Goal: Transaction & Acquisition: Purchase product/service

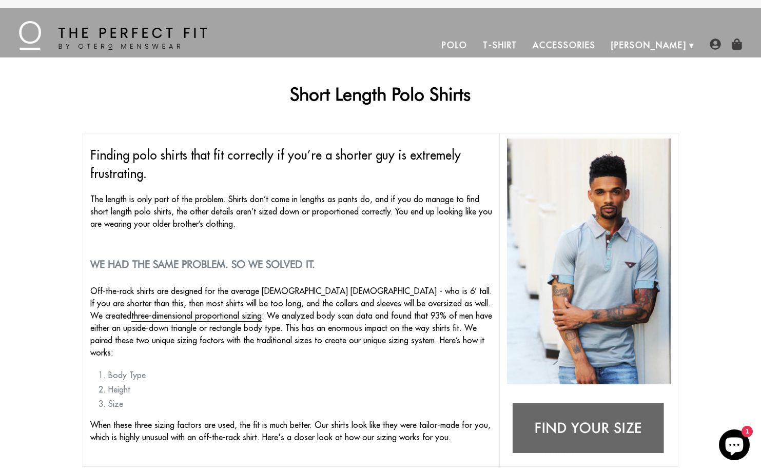
click at [475, 46] on link "Polo" at bounding box center [454, 45] width 41 height 25
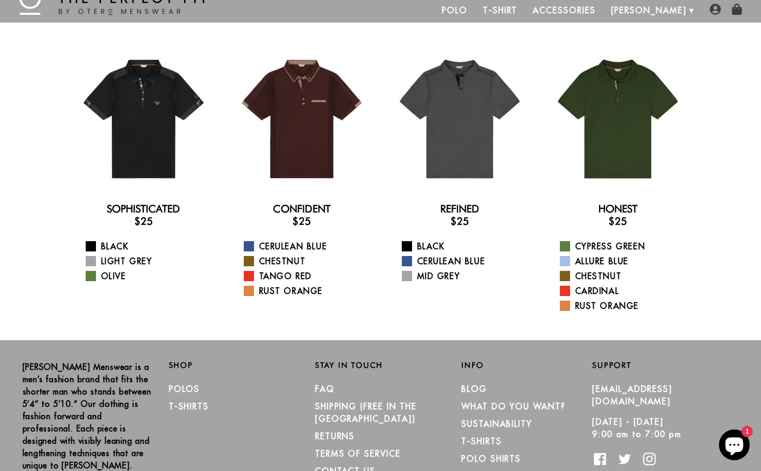
scroll to position [32, 0]
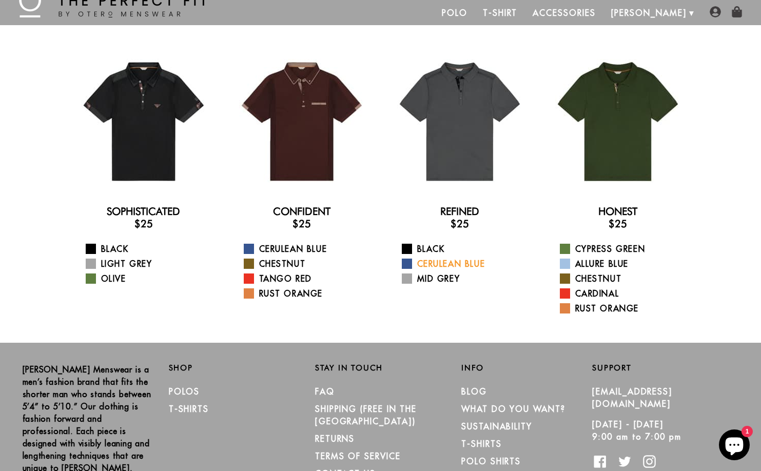
click at [426, 265] on link "Cerulean Blue" at bounding box center [466, 264] width 129 height 12
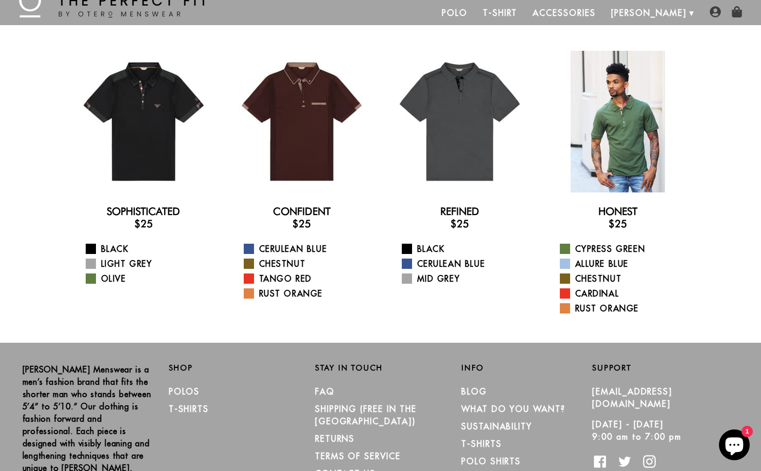
click at [618, 146] on div at bounding box center [618, 122] width 142 height 142
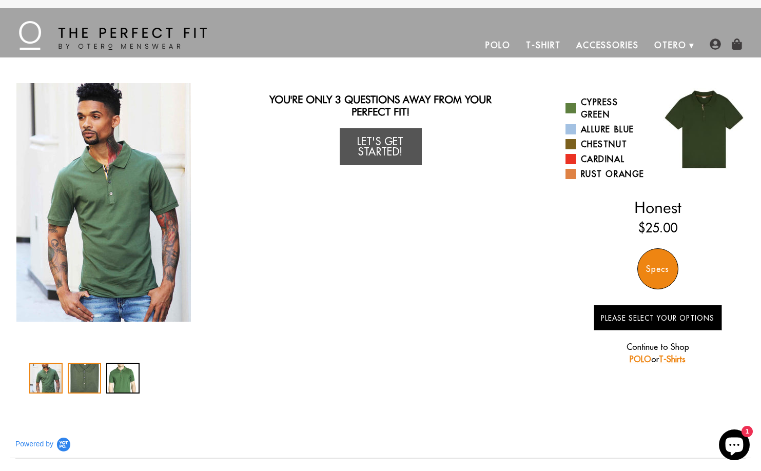
click at [80, 378] on div "2 / 3" at bounding box center [84, 378] width 33 height 31
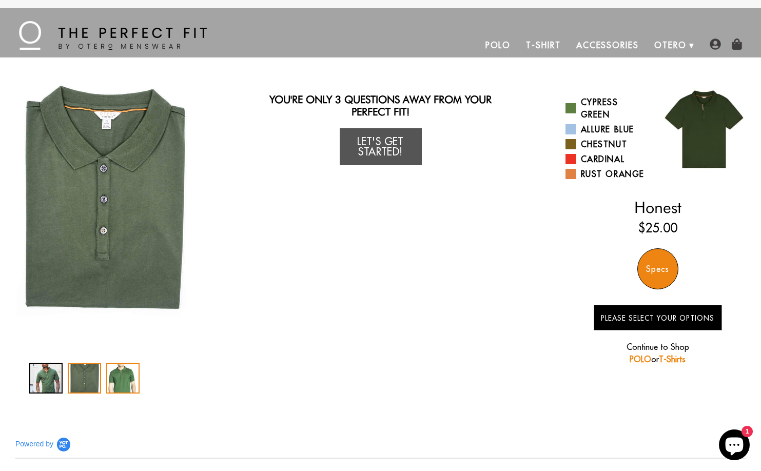
click at [107, 376] on div "3 / 3" at bounding box center [122, 378] width 33 height 31
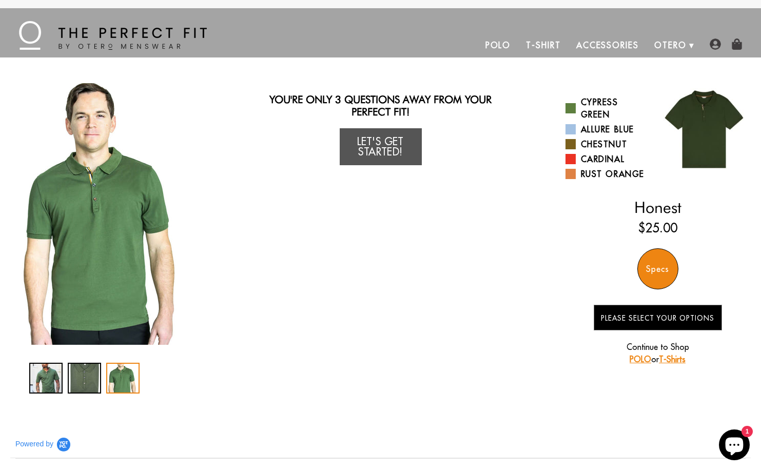
click at [105, 207] on img "3 / 3" at bounding box center [103, 214] width 175 height 262
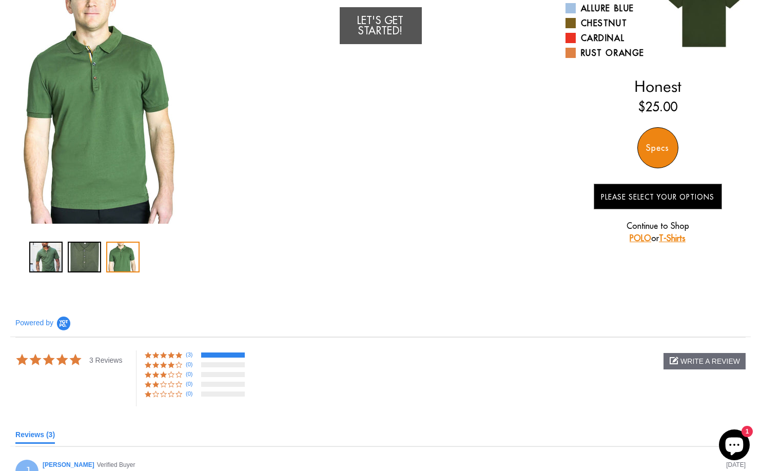
scroll to position [11, 0]
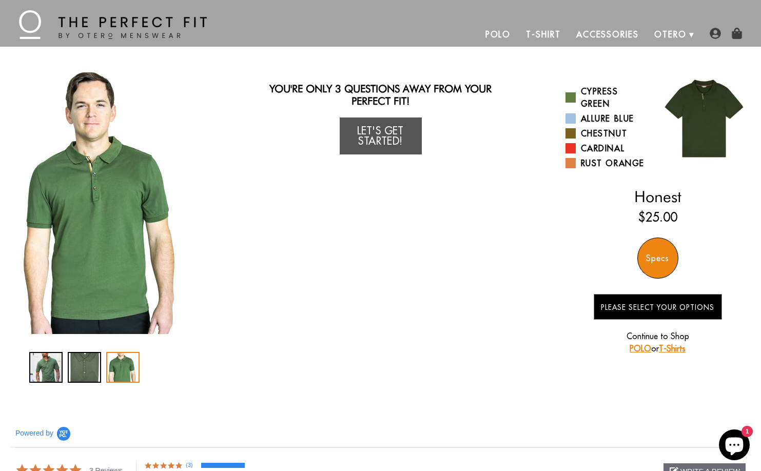
click at [128, 375] on div "3 / 3" at bounding box center [122, 367] width 33 height 31
click at [108, 230] on img "3 / 3" at bounding box center [103, 203] width 175 height 262
click at [43, 363] on div "1 / 3" at bounding box center [45, 367] width 33 height 31
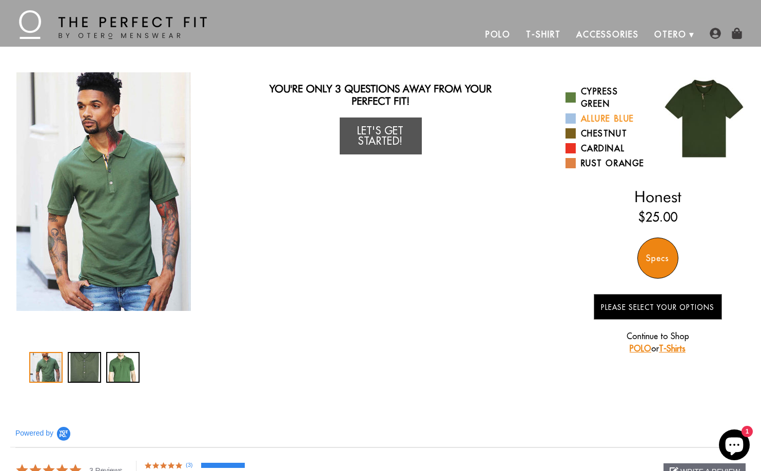
click at [583, 119] on link "Allure Blue" at bounding box center [608, 118] width 85 height 12
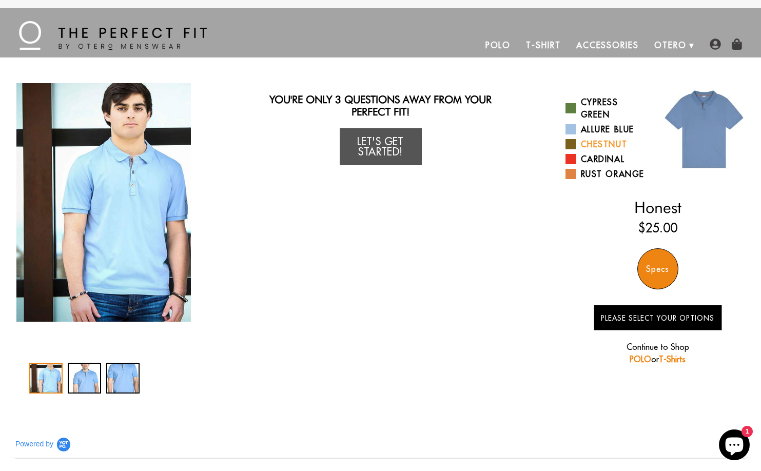
click at [579, 140] on link "Chestnut" at bounding box center [608, 144] width 85 height 12
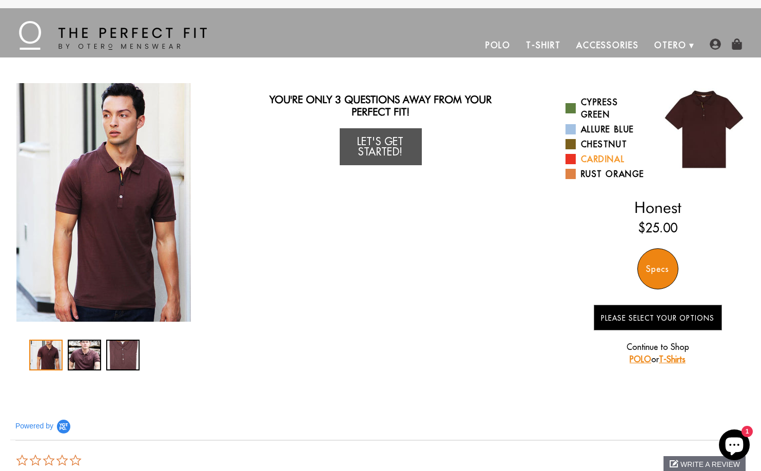
click at [586, 162] on link "Cardinal" at bounding box center [608, 159] width 85 height 12
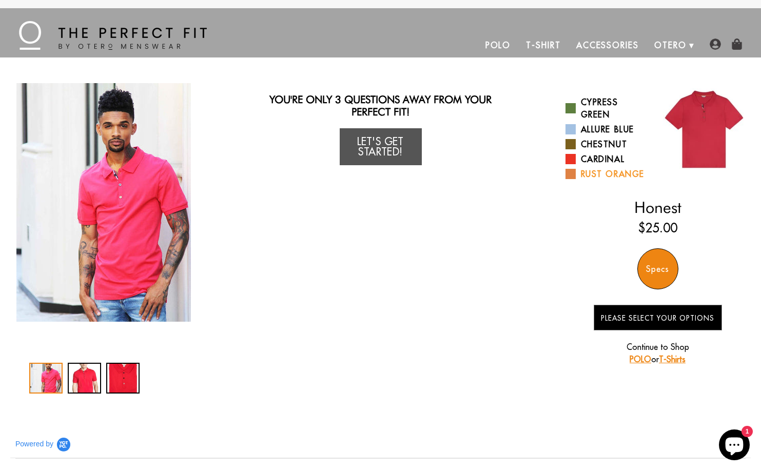
click at [584, 177] on link "Rust Orange" at bounding box center [608, 174] width 85 height 12
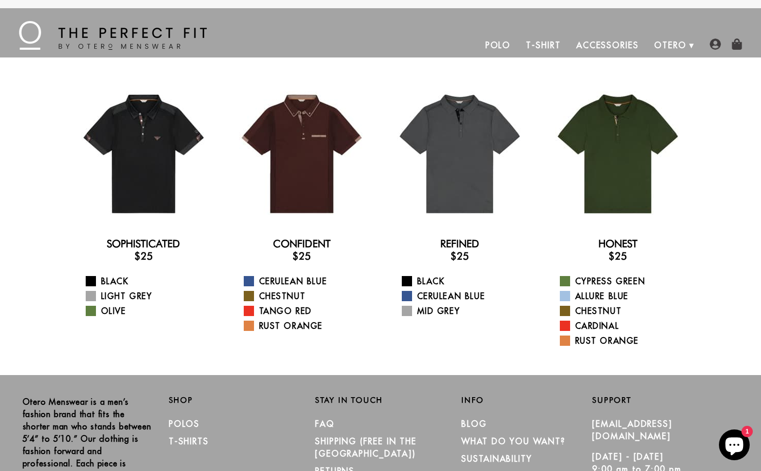
click at [555, 45] on link "T-Shirt" at bounding box center [543, 45] width 50 height 25
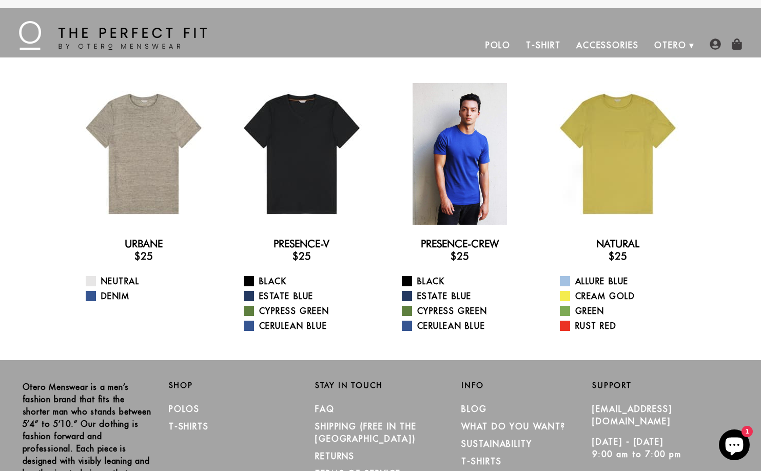
click at [464, 151] on div at bounding box center [460, 154] width 142 height 142
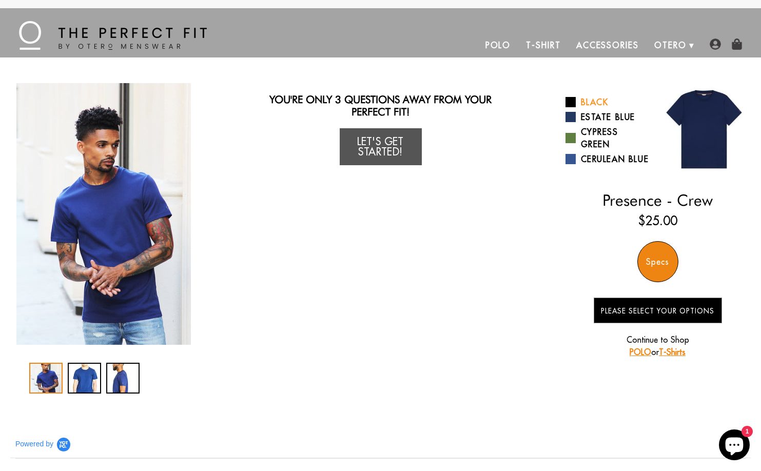
click at [576, 104] on link "Black" at bounding box center [608, 102] width 85 height 12
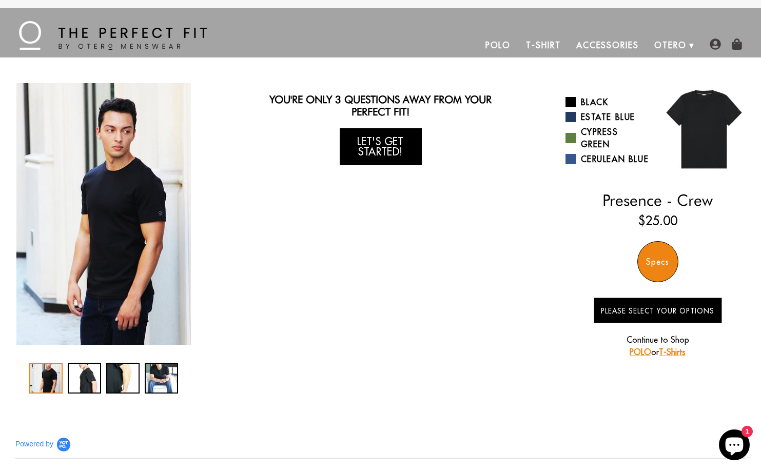
click at [390, 153] on link "Let's Get Started!" at bounding box center [381, 146] width 82 height 37
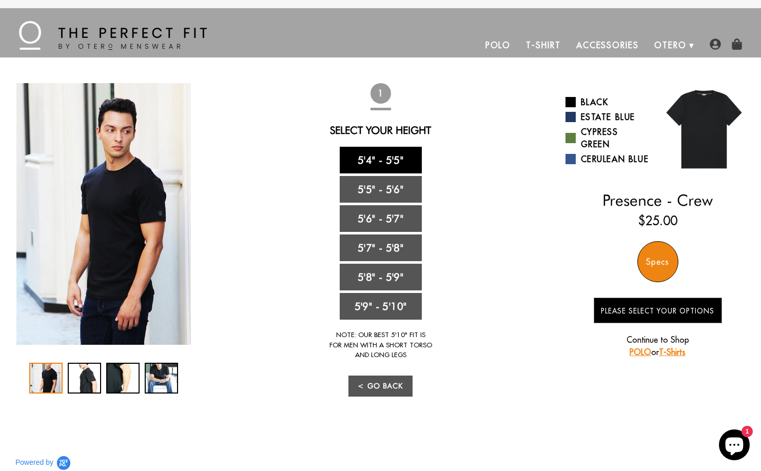
click at [386, 159] on link "5'4" - 5'5"" at bounding box center [381, 160] width 82 height 27
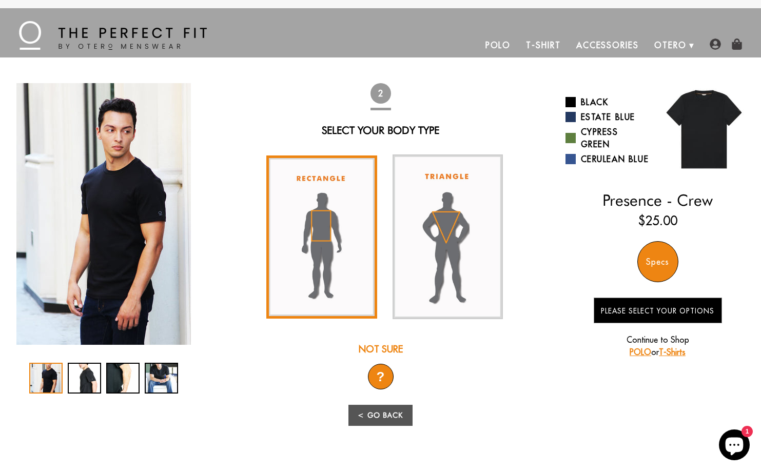
click at [338, 194] on img at bounding box center [321, 237] width 111 height 163
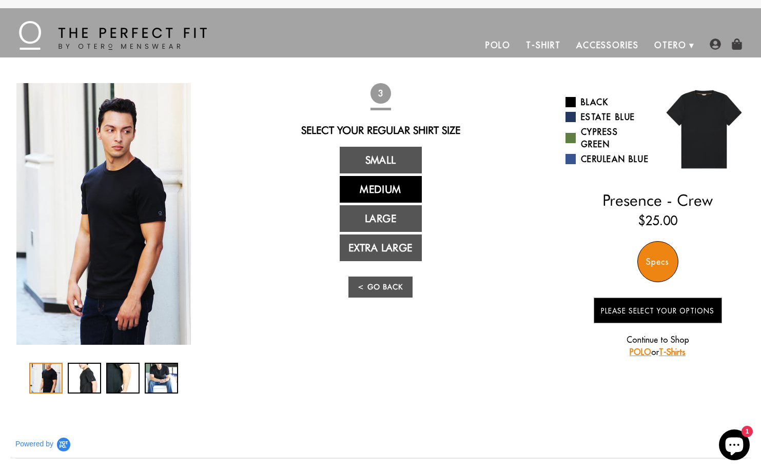
click at [390, 184] on link "Medium" at bounding box center [381, 189] width 82 height 27
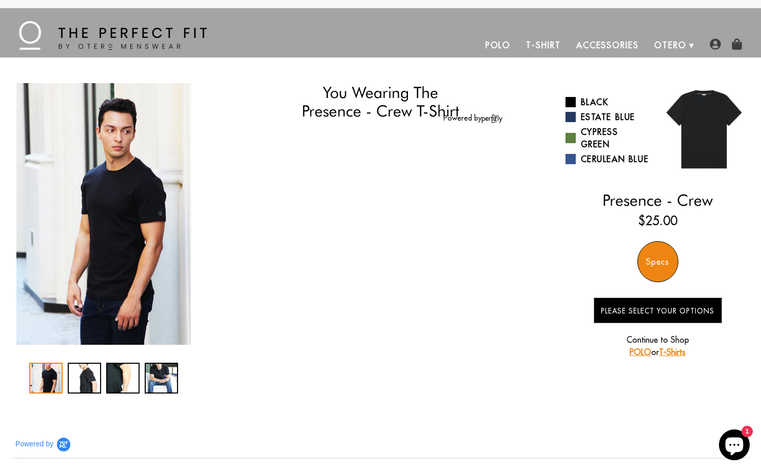
select select "M"
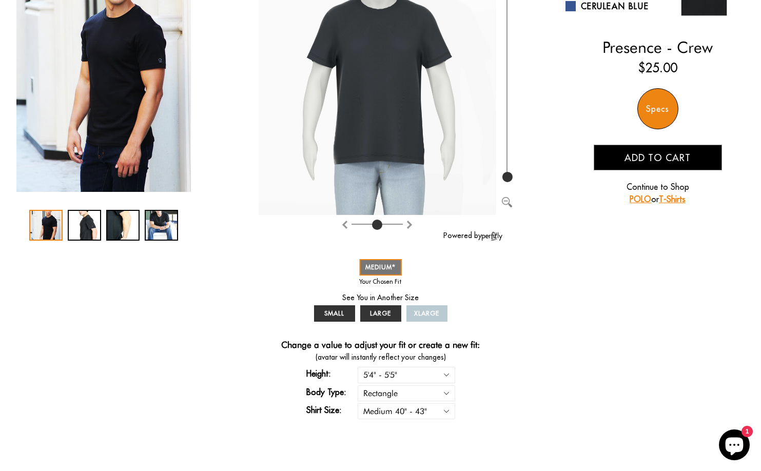
scroll to position [148, 0]
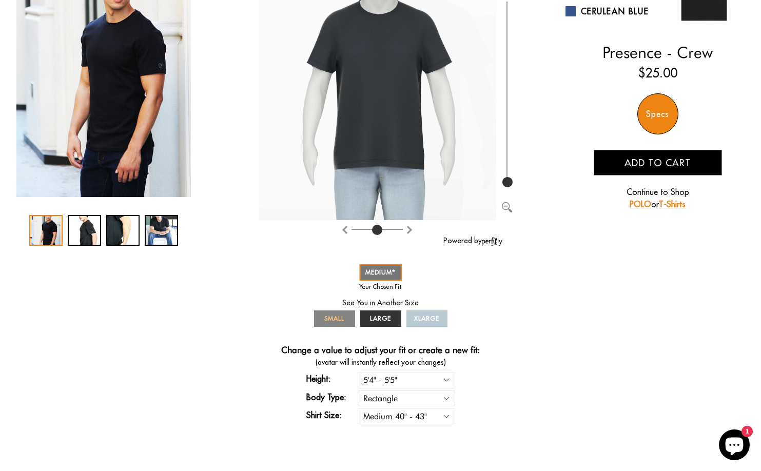
click at [338, 327] on link "SMALL" at bounding box center [334, 319] width 41 height 16
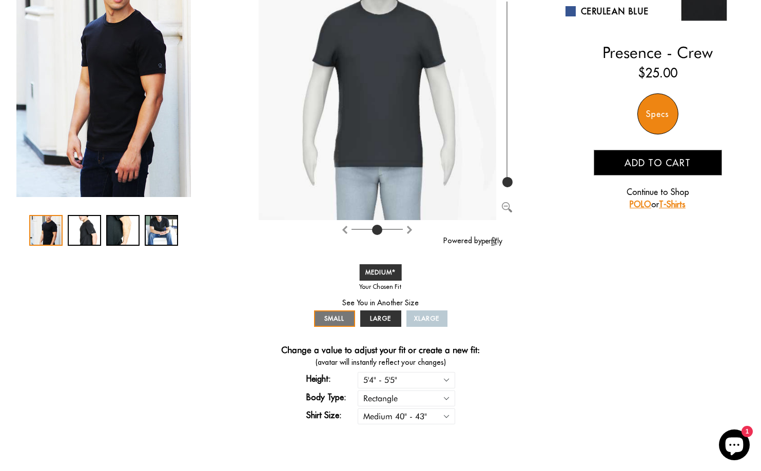
click at [444, 325] on link "XLARGE" at bounding box center [427, 319] width 41 height 16
click at [438, 322] on span "XLARGE" at bounding box center [426, 319] width 25 height 8
click at [387, 327] on link "LARGE" at bounding box center [380, 319] width 41 height 16
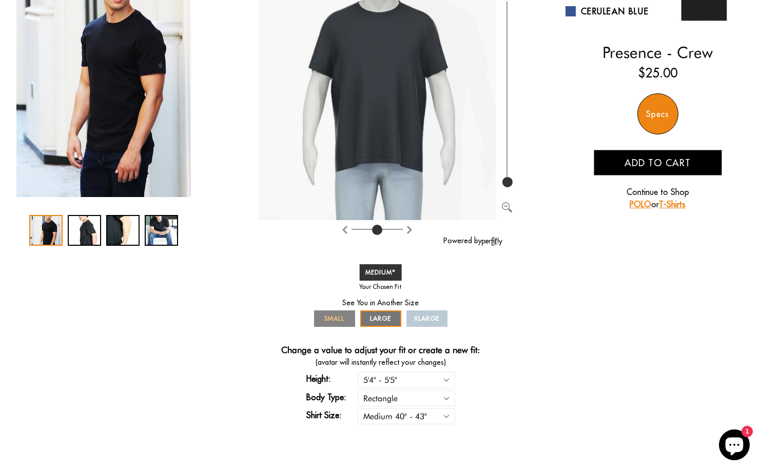
click at [343, 327] on link "SMALL" at bounding box center [334, 319] width 41 height 16
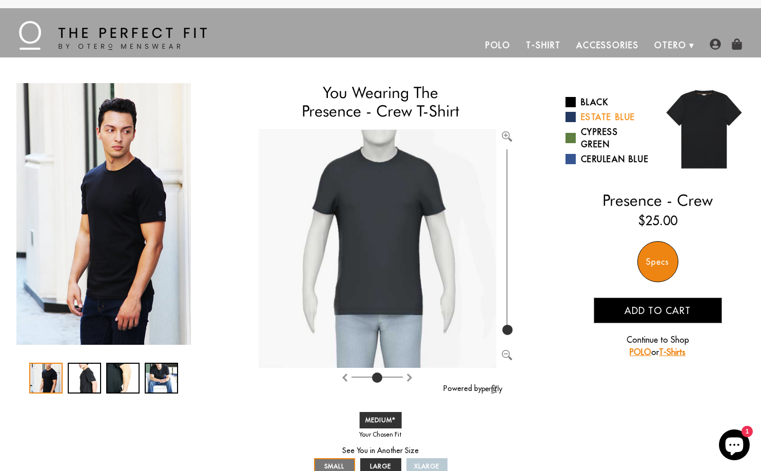
click at [584, 120] on link "Estate Blue" at bounding box center [608, 117] width 85 height 12
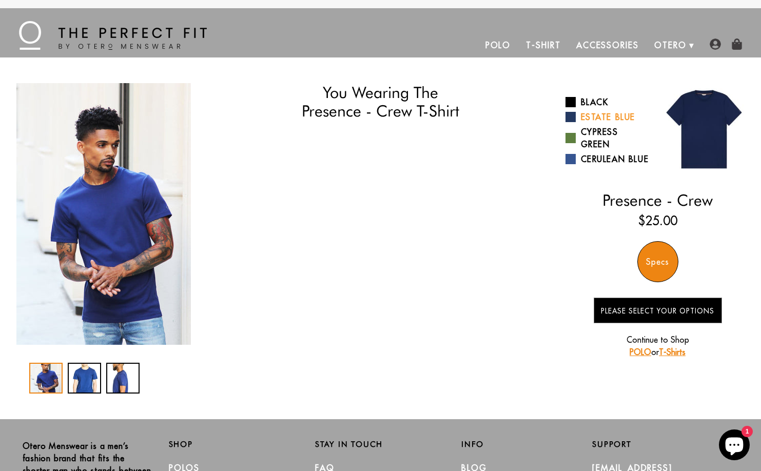
select select "M"
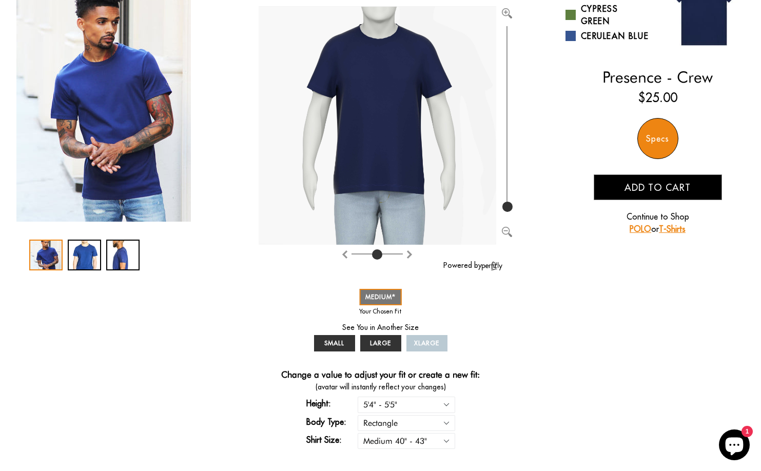
scroll to position [252, 0]
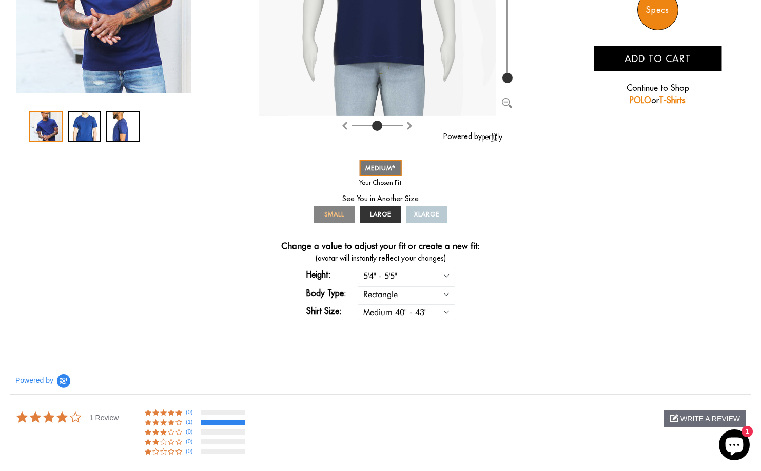
click at [333, 223] on link "SMALL" at bounding box center [334, 214] width 41 height 16
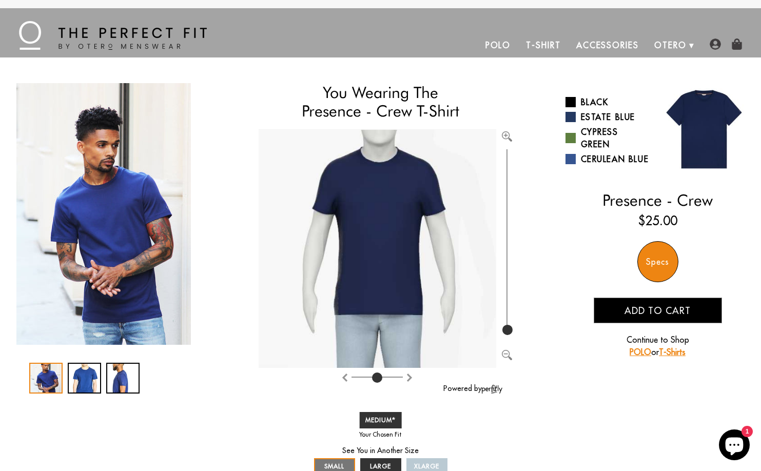
click at [621, 50] on link "Accessories" at bounding box center [608, 45] width 78 height 25
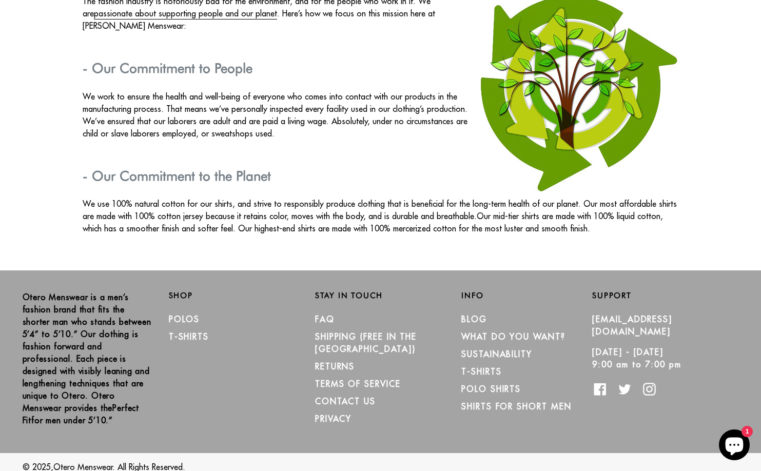
scroll to position [1760, 0]
